Goal: Information Seeking & Learning: Learn about a topic

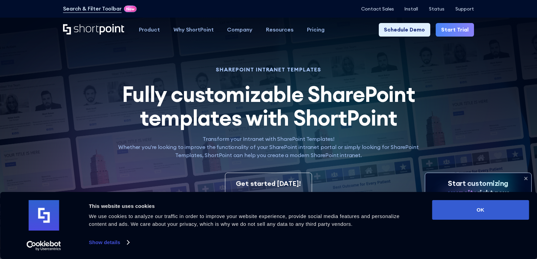
click at [525, 178] on icon at bounding box center [526, 178] width 3 height 3
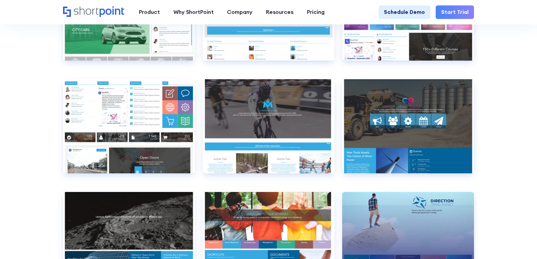
scroll to position [4116, 0]
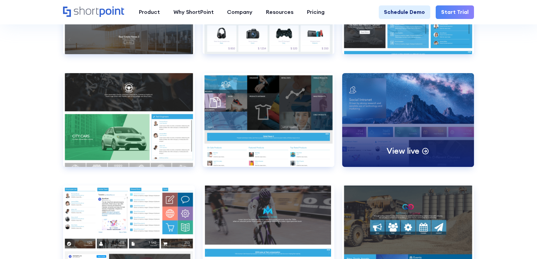
click at [399, 139] on div "View live" at bounding box center [407, 120] width 131 height 94
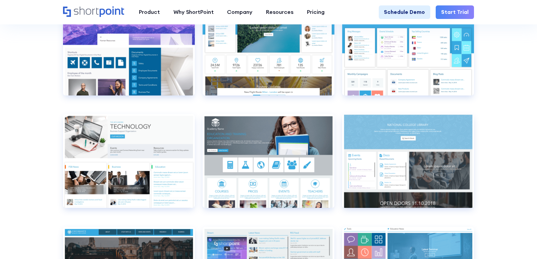
scroll to position [2489, 0]
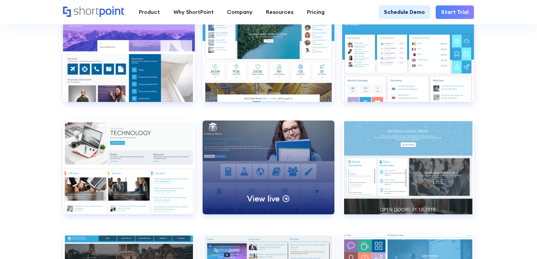
click at [264, 161] on div "View live" at bounding box center [268, 168] width 131 height 94
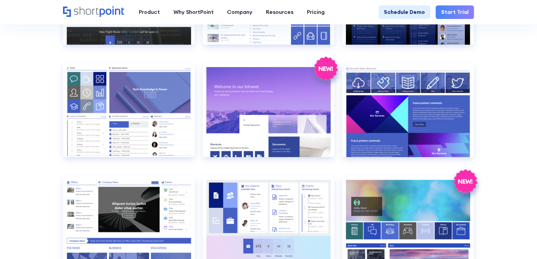
scroll to position [524, 0]
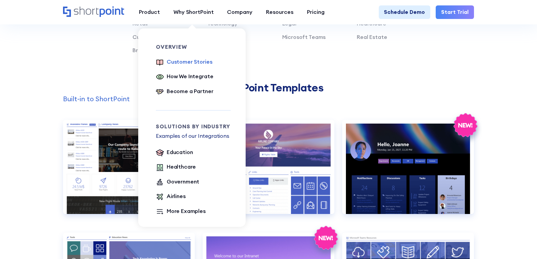
click at [191, 61] on div "Customer Stories" at bounding box center [189, 62] width 45 height 8
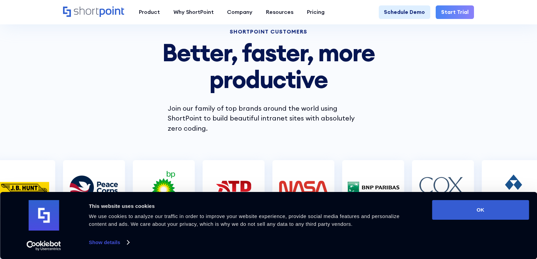
scroll to position [169, 0]
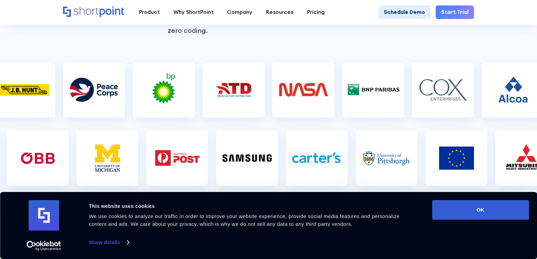
click at [165, 82] on img at bounding box center [164, 90] width 54 height 34
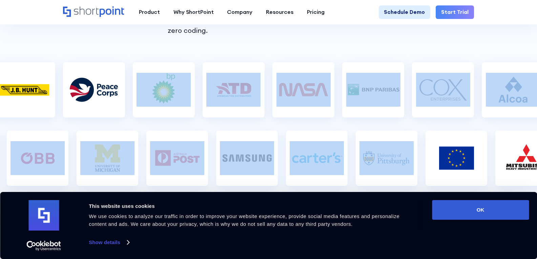
drag, startPoint x: 396, startPoint y: 115, endPoint x: 144, endPoint y: 107, distance: 252.5
click at [144, 107] on div "And many more..." at bounding box center [268, 174] width 537 height 224
click at [293, 113] on div "And many more..." at bounding box center [268, 174] width 537 height 224
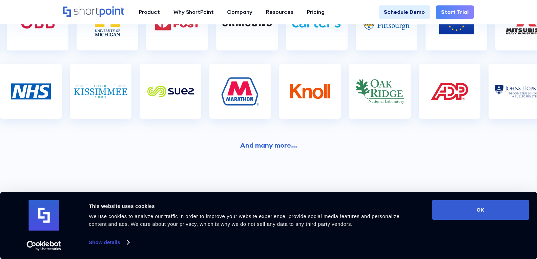
scroll to position [339, 0]
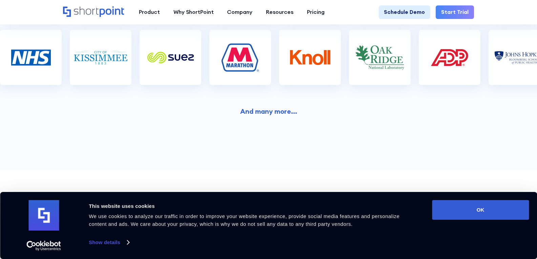
click at [276, 107] on strong "And many more..." at bounding box center [268, 111] width 57 height 8
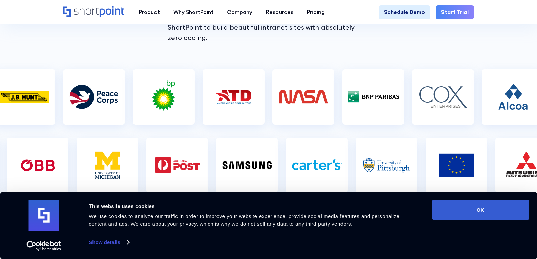
scroll to position [0, 0]
